Goal: Task Accomplishment & Management: Manage account settings

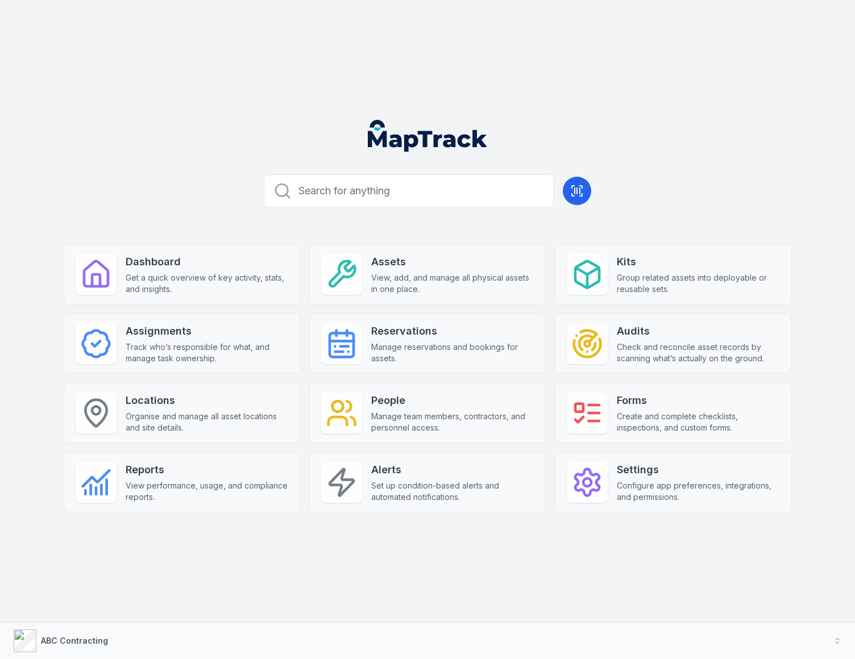
click at [755, 128] on header at bounding box center [428, 140] width 828 height 59
click at [696, 186] on div "Search for anything Dashboard Get a quick overview of key activity, stats, and …" at bounding box center [428, 359] width 728 height 379
click at [682, 135] on header at bounding box center [428, 140] width 828 height 59
click at [548, 259] on div "Dashboard Get a quick overview of key activity, stats, and insights. Assets Vie…" at bounding box center [428, 378] width 728 height 268
click at [420, 229] on div "Search for anything Dashboard Get a quick overview of key activity, stats, and …" at bounding box center [428, 359] width 728 height 379
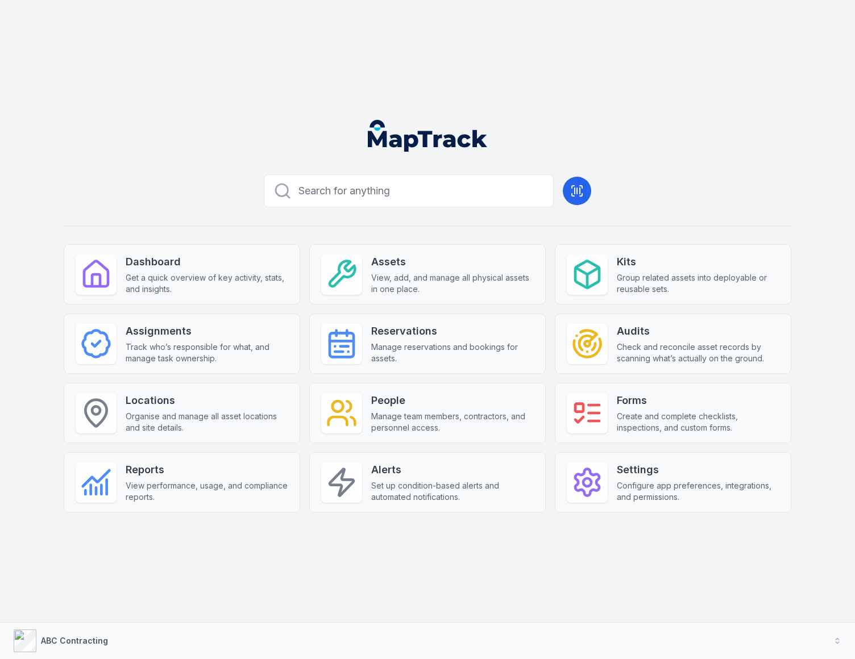
click at [422, 214] on div "Search for anything Dashboard Get a quick overview of key activity, stats, and …" at bounding box center [428, 359] width 728 height 379
click at [418, 234] on div "Search for anything Dashboard Get a quick overview of key activity, stats, and …" at bounding box center [428, 359] width 728 height 379
click at [427, 233] on div "Search for anything Dashboard Get a quick overview of key activity, stats, and …" at bounding box center [428, 359] width 728 height 379
click at [638, 475] on strong "Settings" at bounding box center [698, 470] width 163 height 16
